Goal: Information Seeking & Learning: Learn about a topic

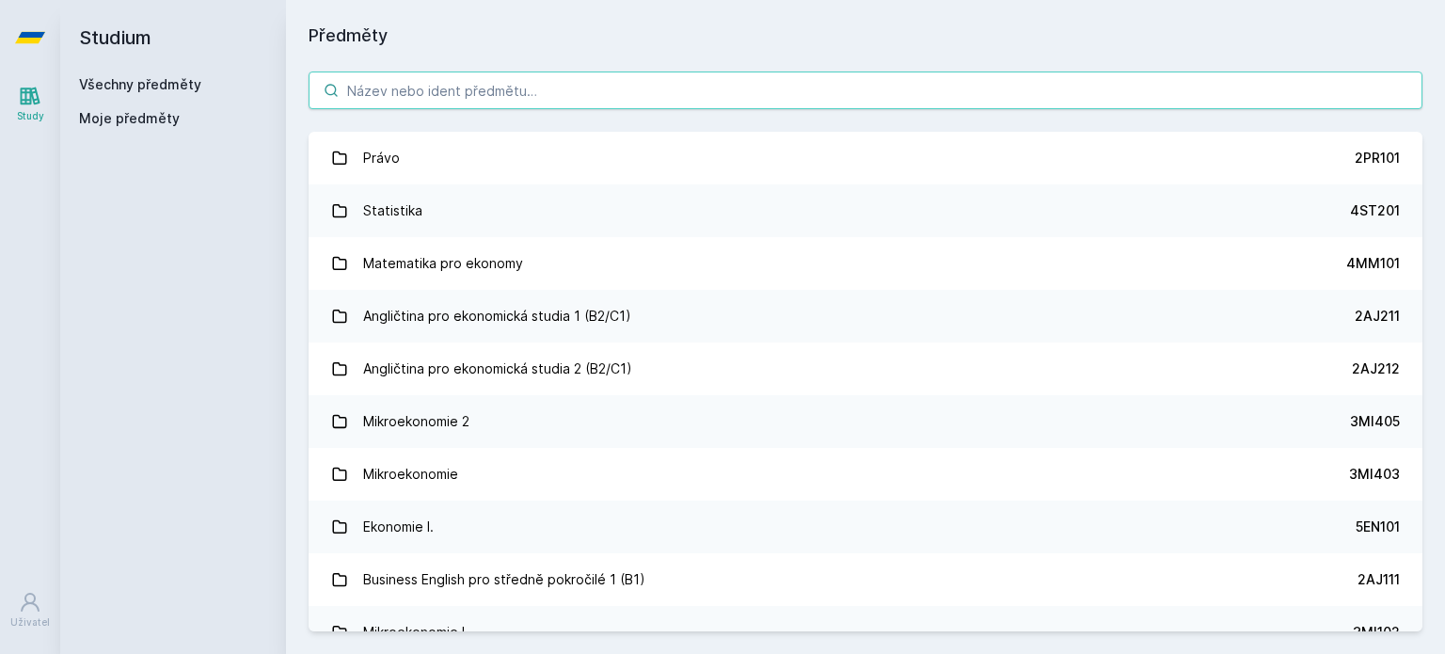
click at [551, 82] on input "search" at bounding box center [865, 90] width 1114 height 38
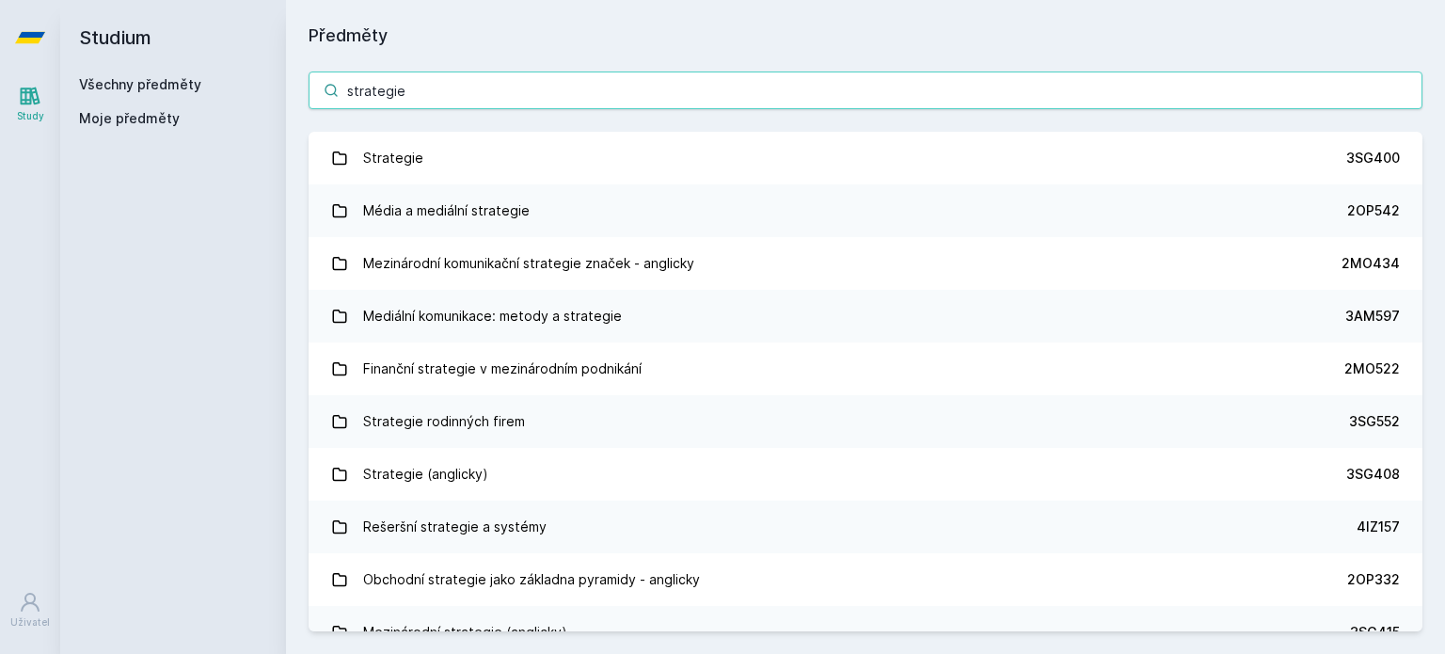
click at [413, 72] on input "strategie" at bounding box center [865, 90] width 1114 height 38
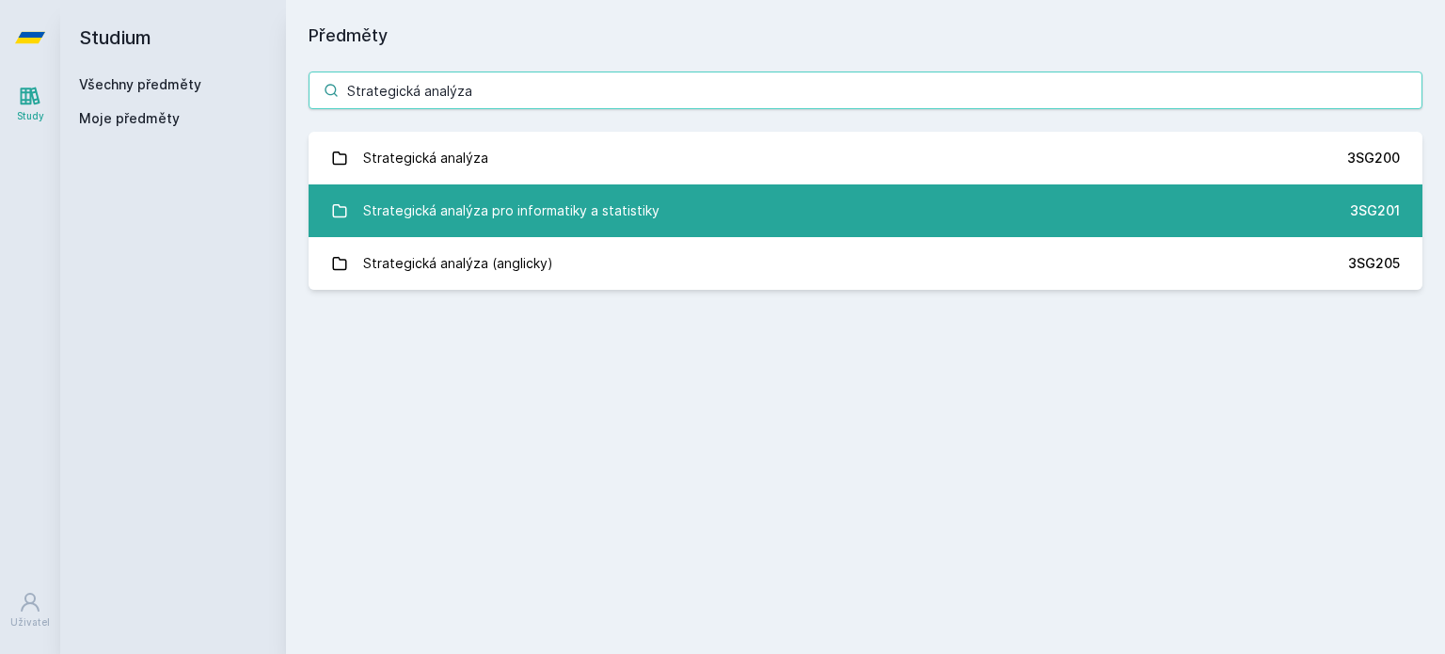
type input "Strategická analýza"
click at [600, 209] on div "Strategická analýza pro informatiky a statistiky" at bounding box center [511, 211] width 296 height 38
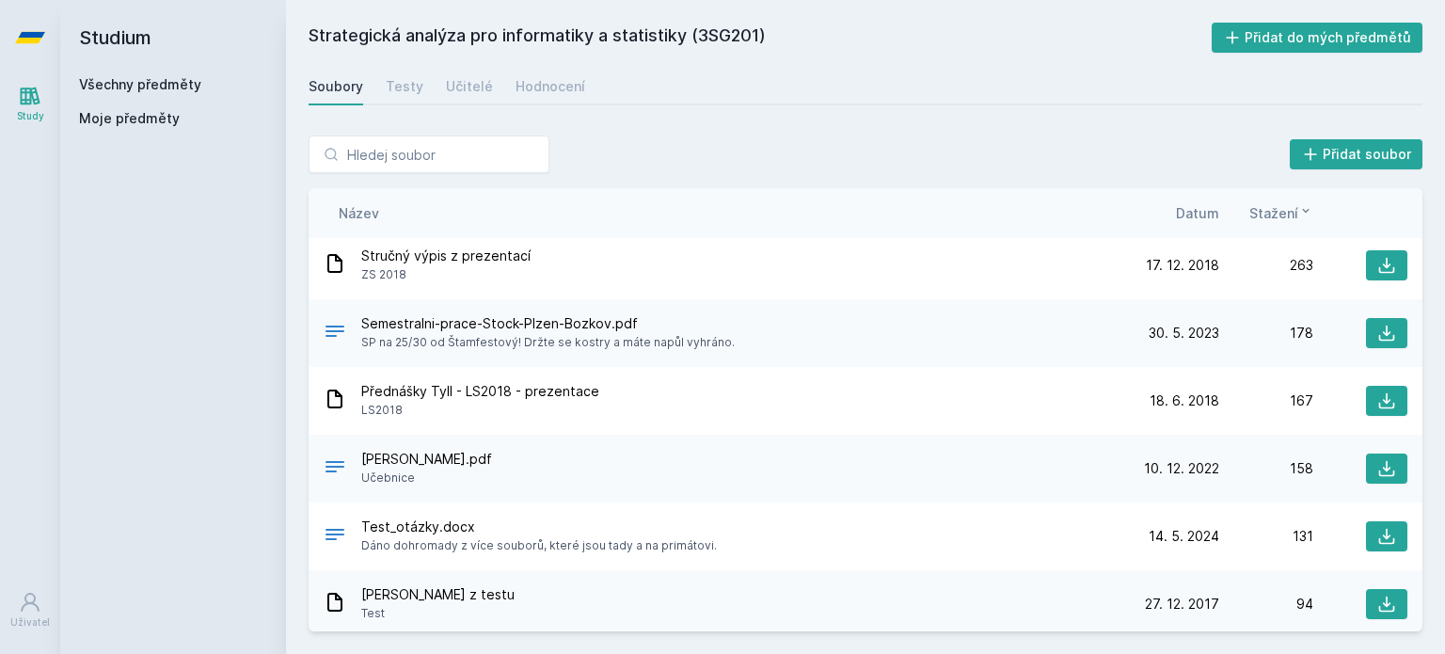
scroll to position [304, 0]
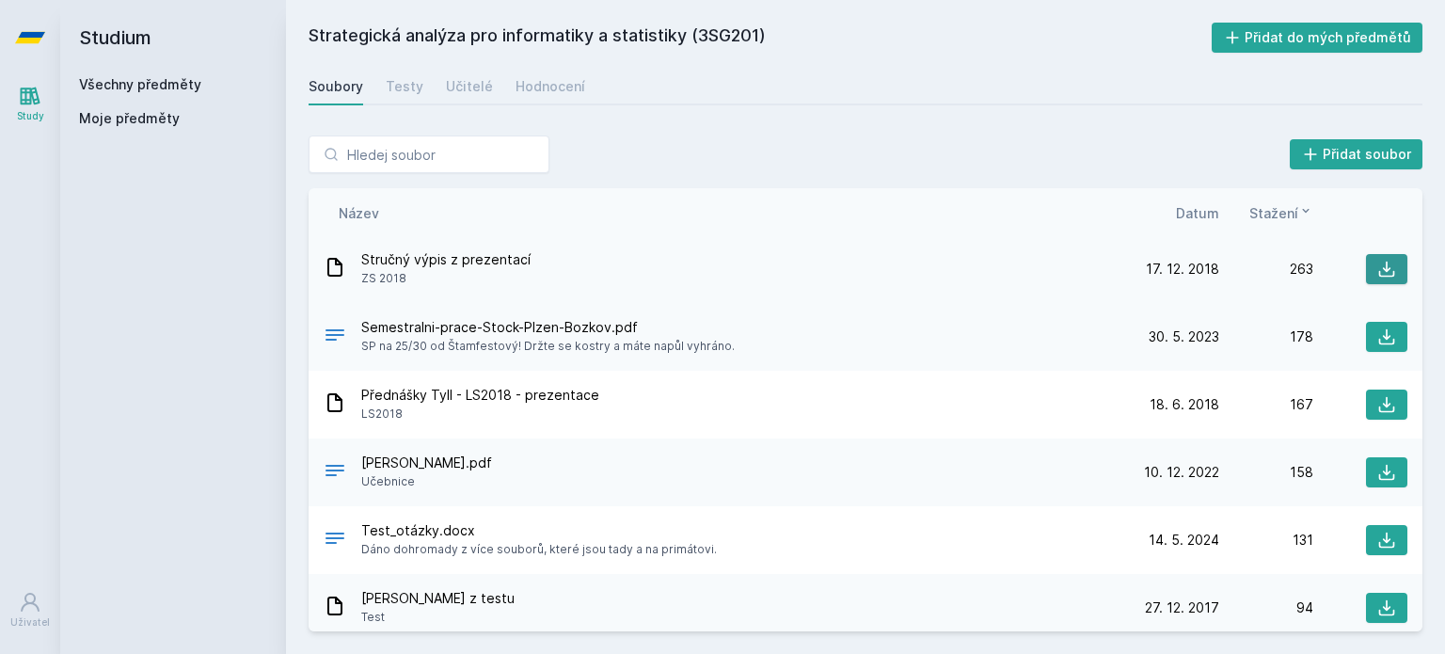
click at [1379, 267] on icon at bounding box center [1387, 269] width 16 height 16
click at [940, 37] on h2 "Strategická analýza pro informatiky a statistiky (3SG201)" at bounding box center [759, 38] width 903 height 30
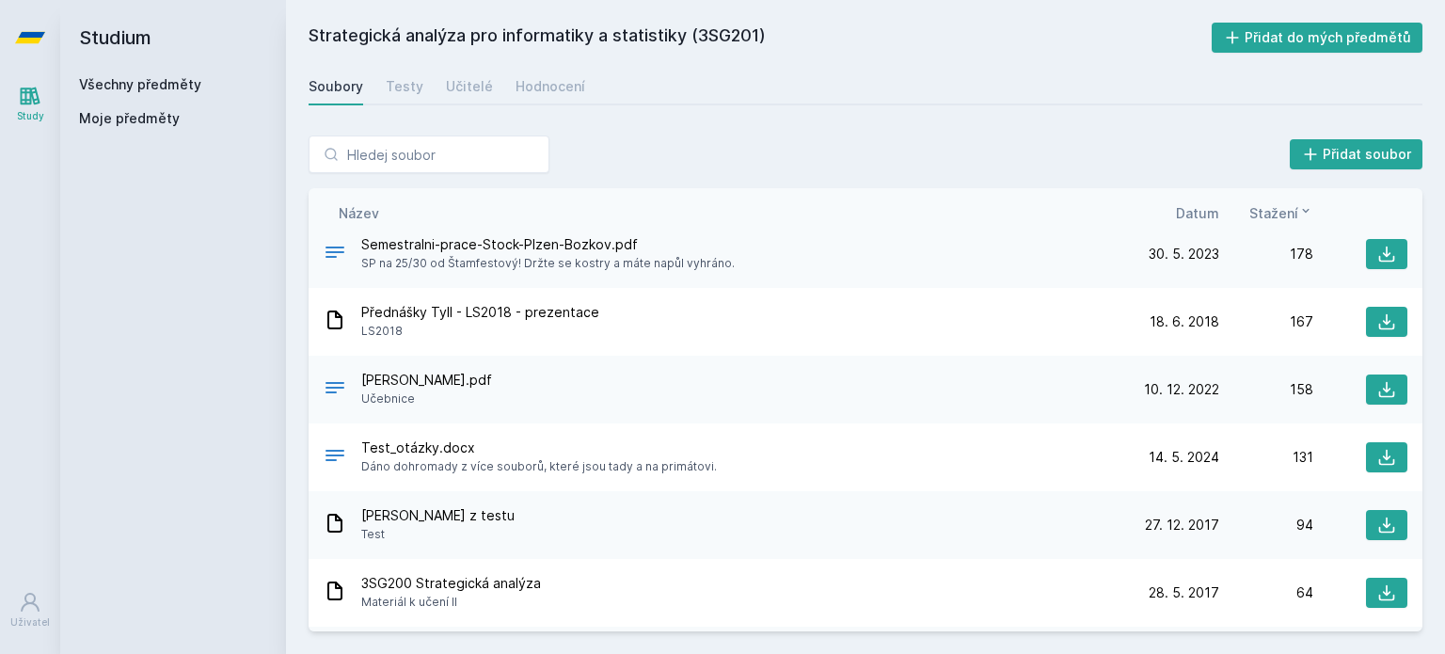
scroll to position [387, 0]
click at [1387, 313] on button at bounding box center [1386, 321] width 41 height 30
